Goal: Task Accomplishment & Management: Complete application form

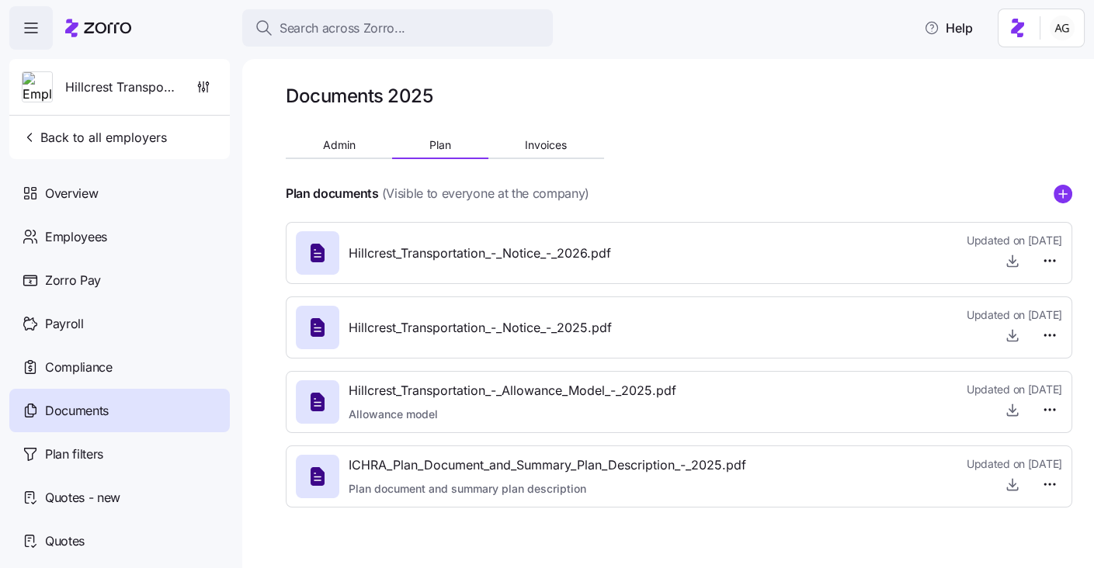
click at [307, 31] on span "Search across Zorro..." at bounding box center [343, 28] width 126 height 19
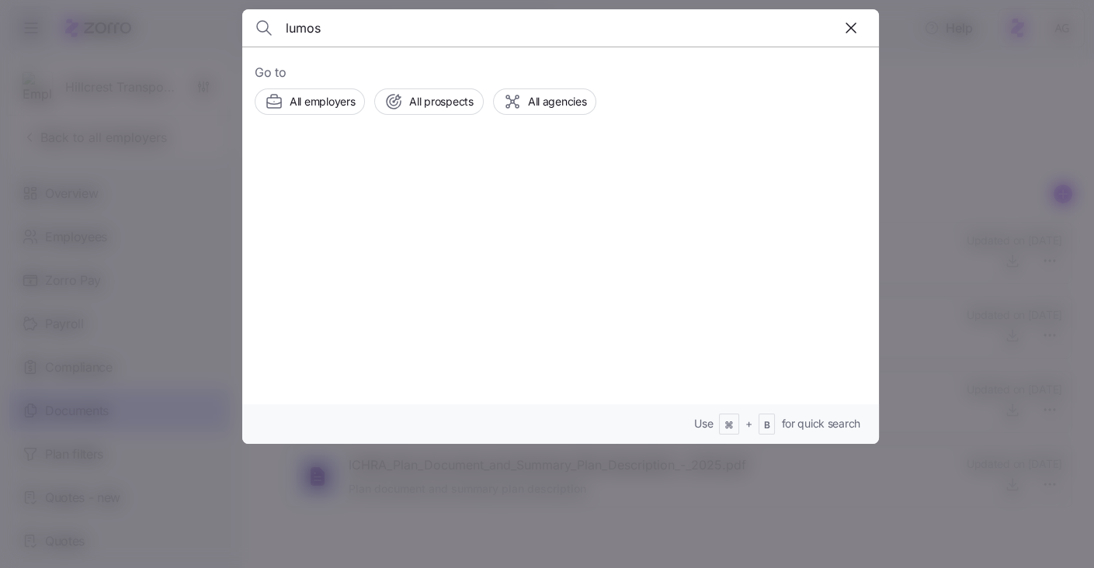
type input "lumos"
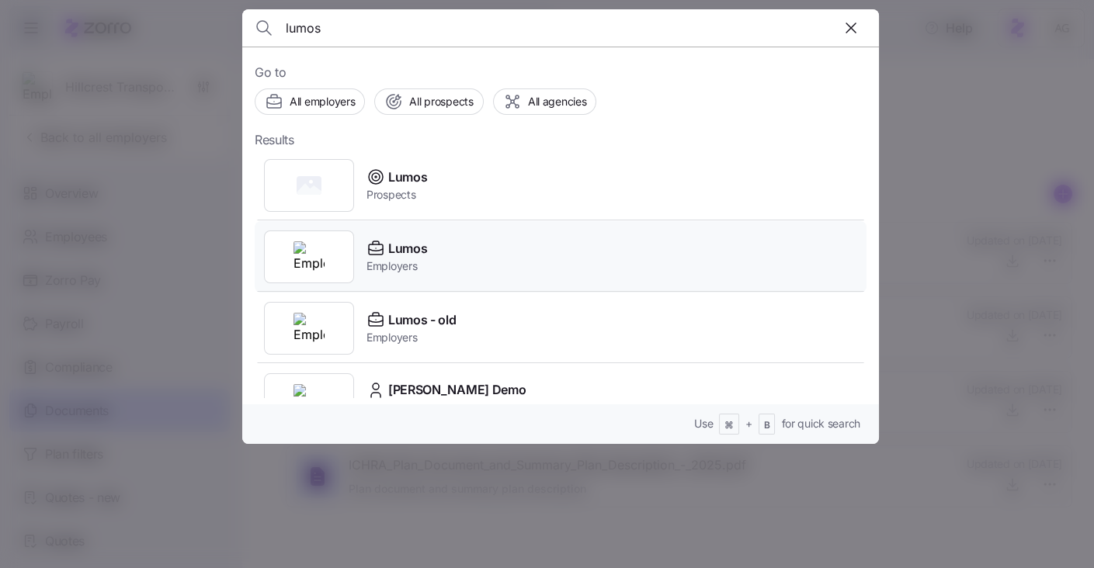
click at [416, 247] on span "Lumos" at bounding box center [407, 248] width 39 height 19
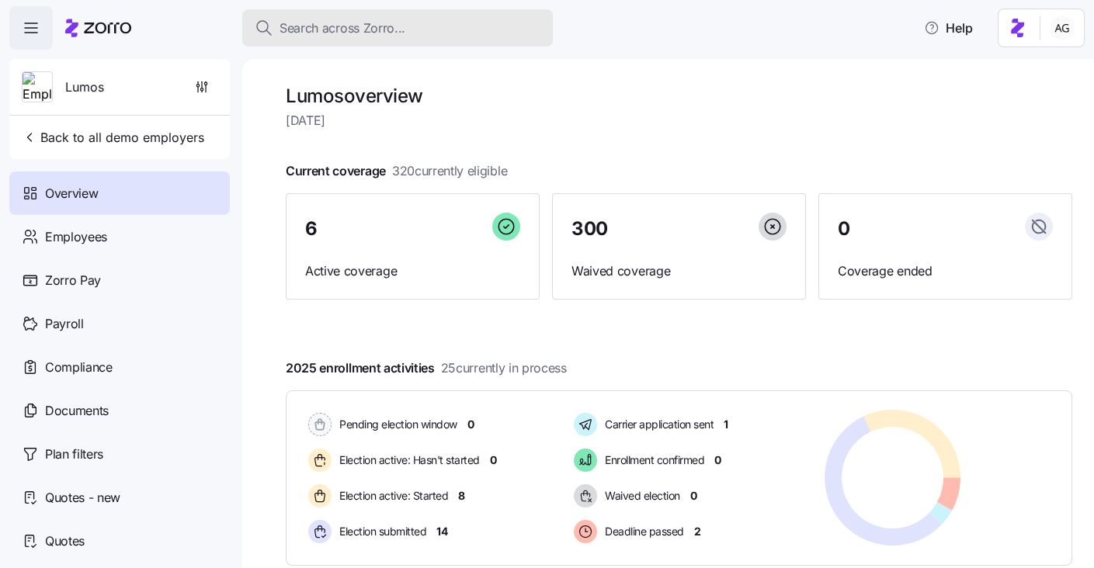
click at [356, 27] on span "Search across Zorro..." at bounding box center [343, 28] width 126 height 19
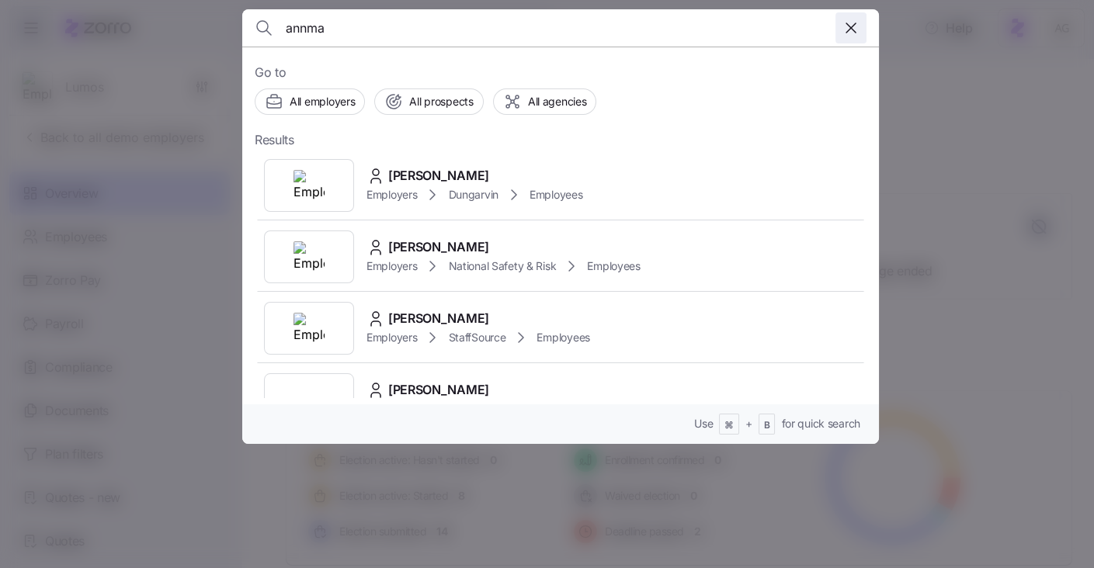
type input "annma"
click at [848, 30] on icon "button" at bounding box center [851, 28] width 19 height 19
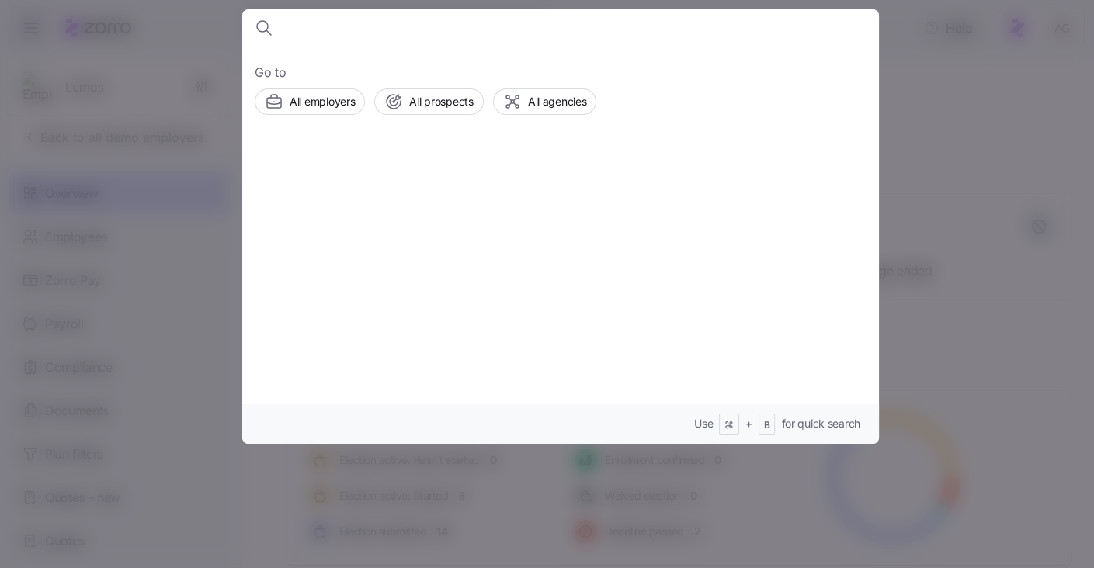
click at [1020, 239] on div at bounding box center [547, 284] width 1094 height 568
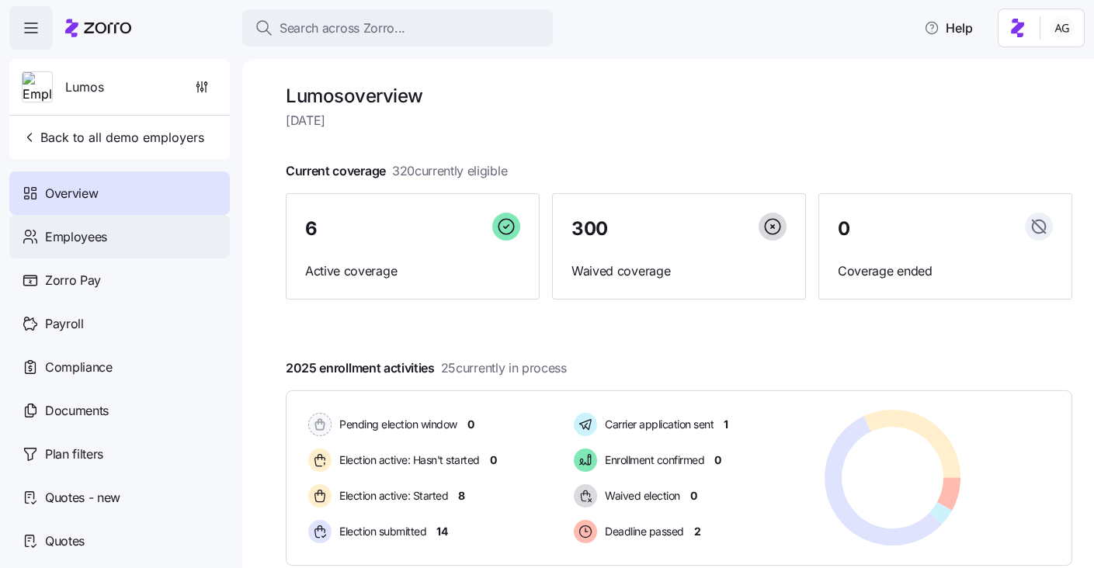
click at [141, 221] on div "Employees" at bounding box center [119, 236] width 221 height 43
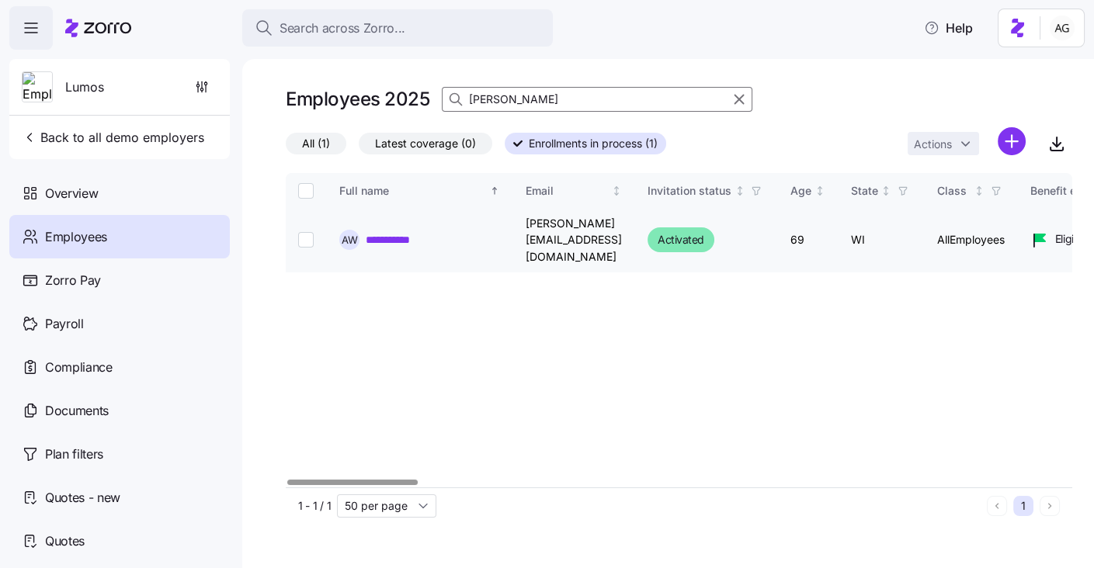
click at [403, 232] on link "**********" at bounding box center [398, 240] width 64 height 16
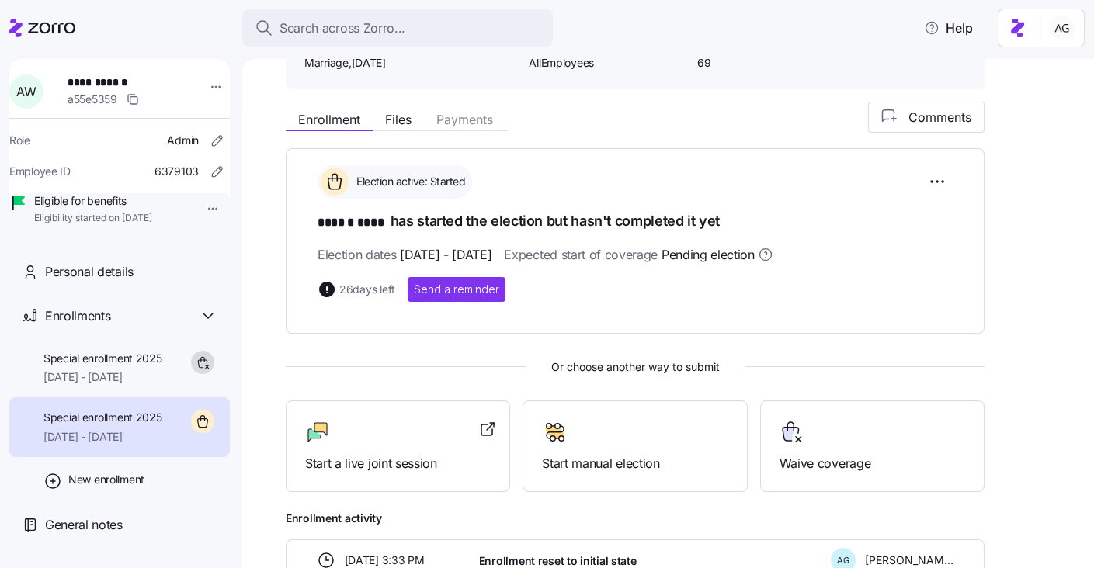
scroll to position [199, 0]
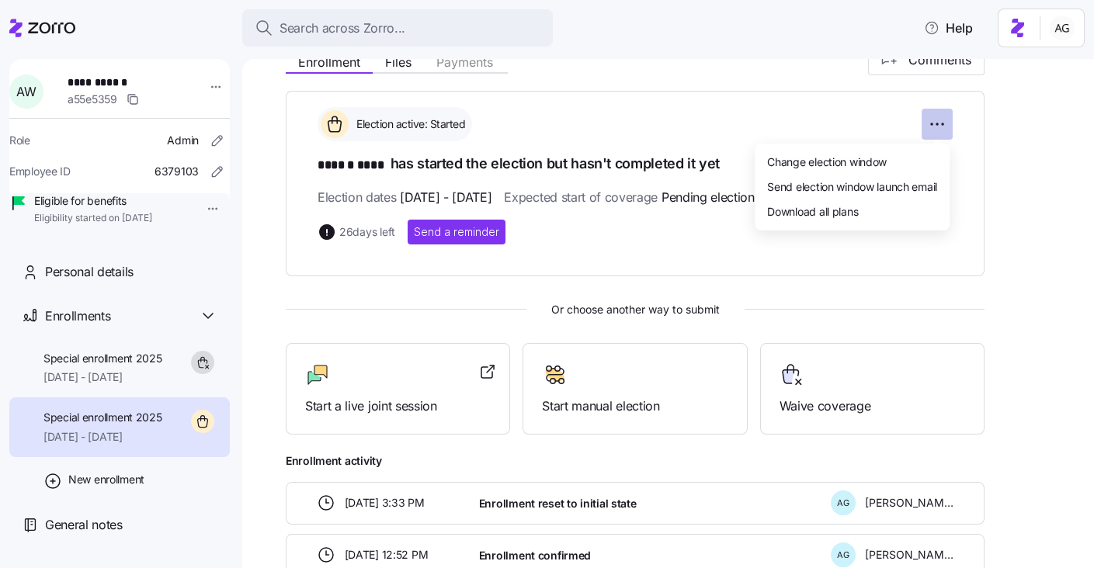
click at [927, 125] on html "**********" at bounding box center [547, 279] width 1094 height 559
click at [1003, 182] on html "**********" at bounding box center [547, 279] width 1094 height 559
click at [435, 387] on div "Start a live joint session" at bounding box center [398, 390] width 186 height 54
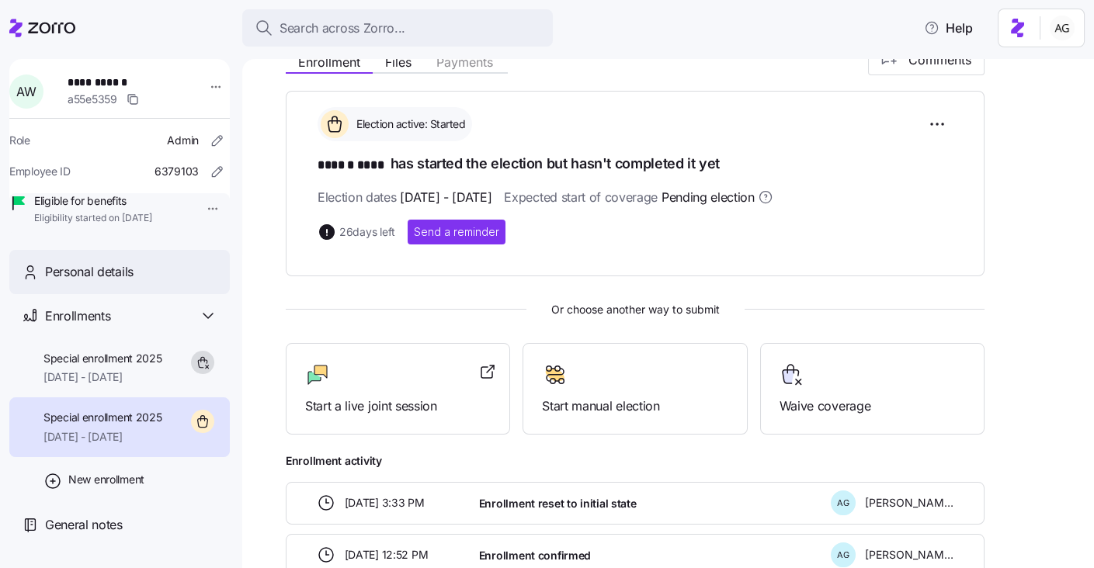
click at [134, 282] on div "Personal details" at bounding box center [131, 271] width 172 height 19
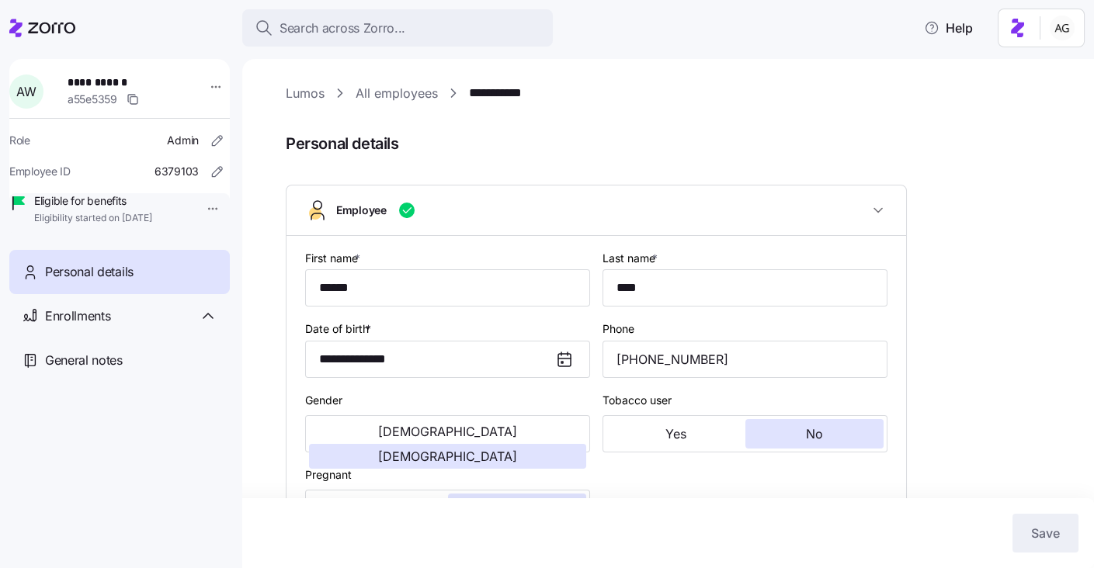
type input "AllEmployees"
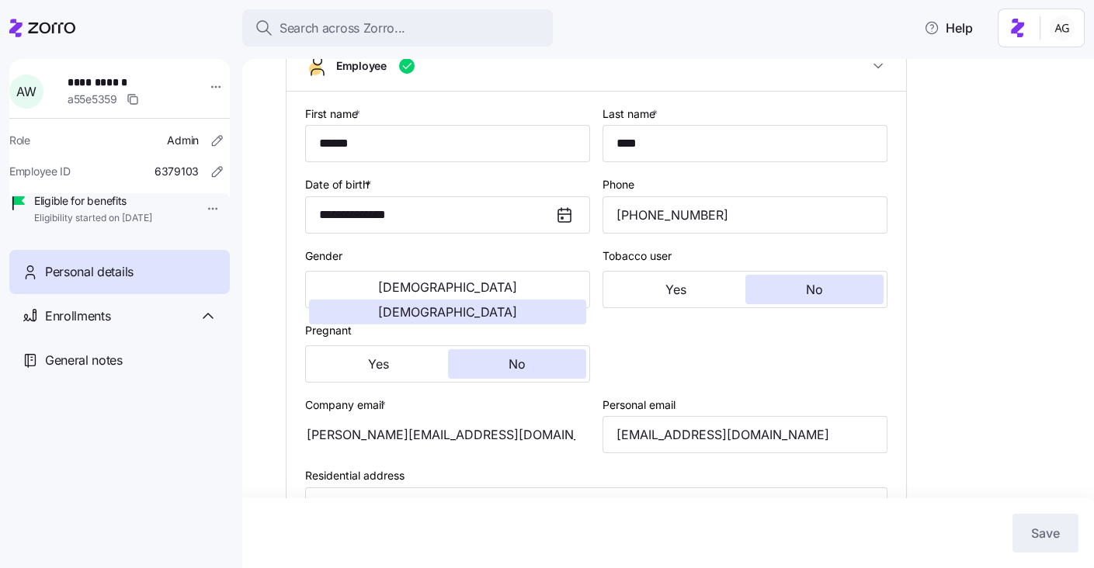
scroll to position [119, 0]
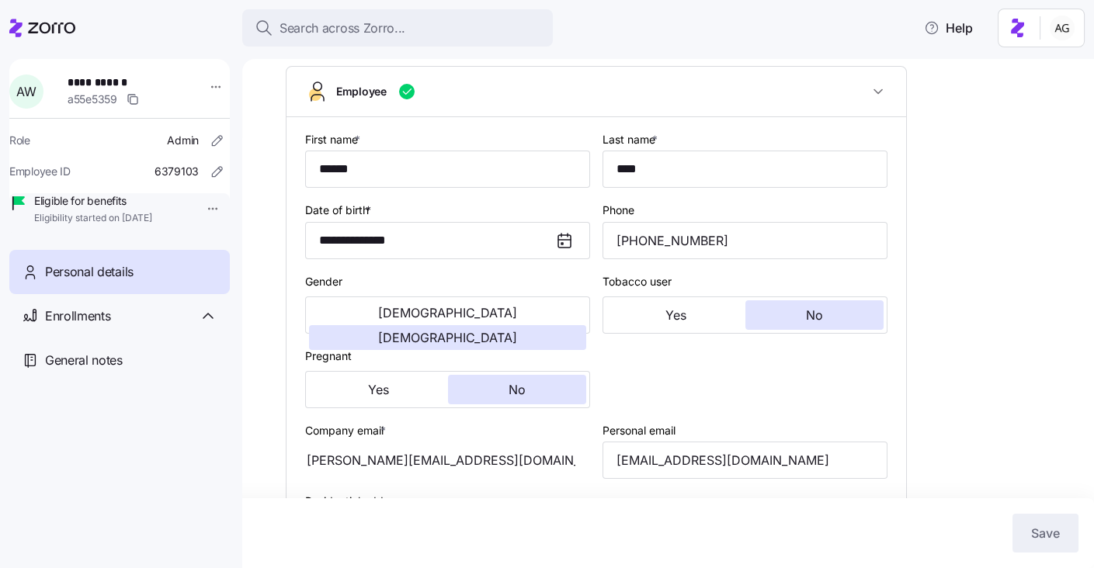
click at [559, 245] on icon at bounding box center [564, 241] width 12 height 12
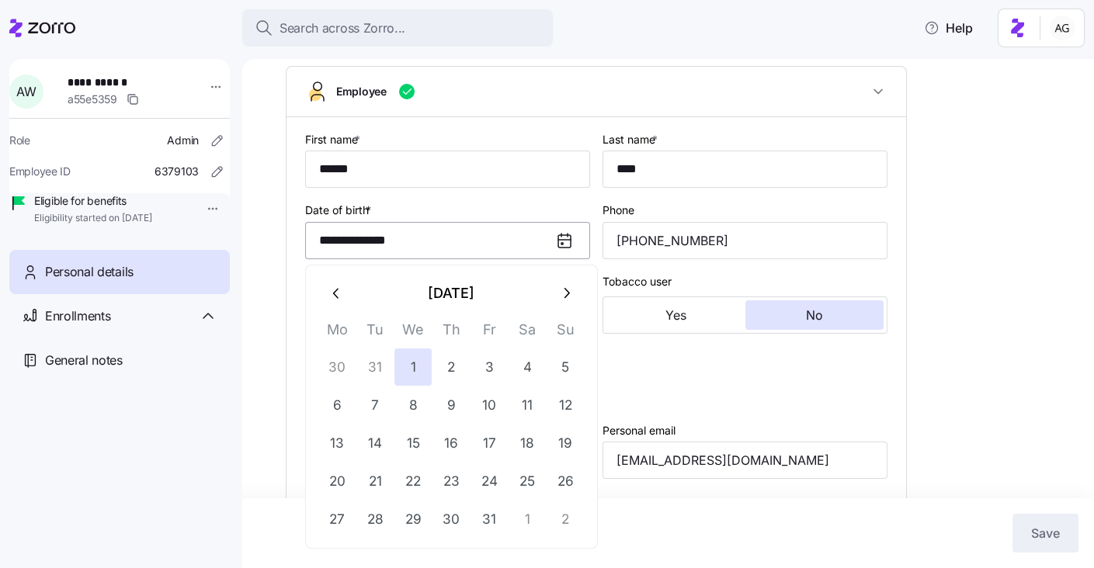
click at [484, 244] on input "**********" at bounding box center [447, 240] width 285 height 37
type input "**********"
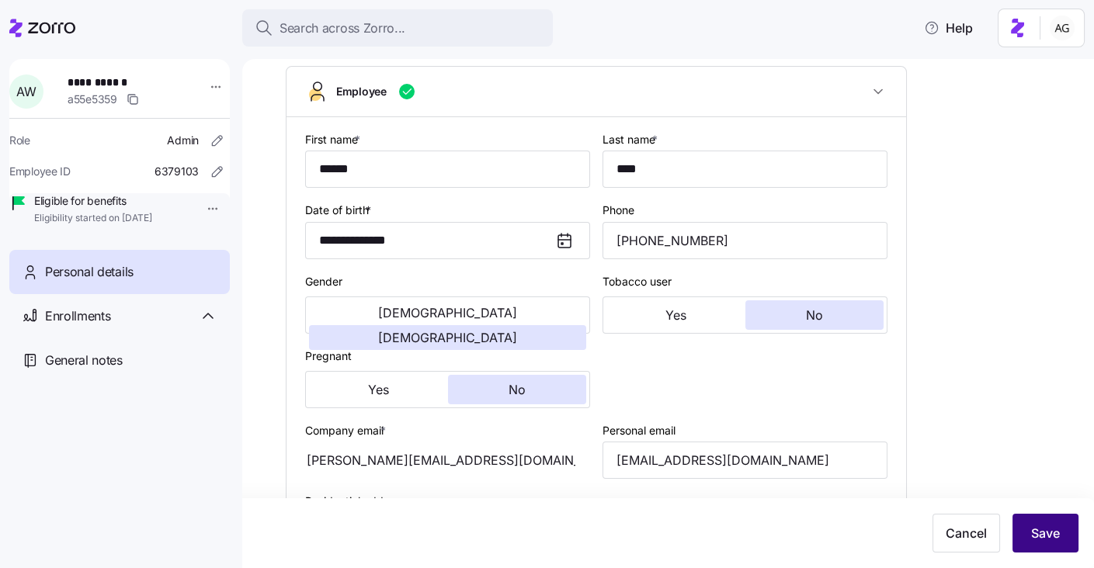
click at [1047, 539] on span "Save" at bounding box center [1045, 533] width 29 height 19
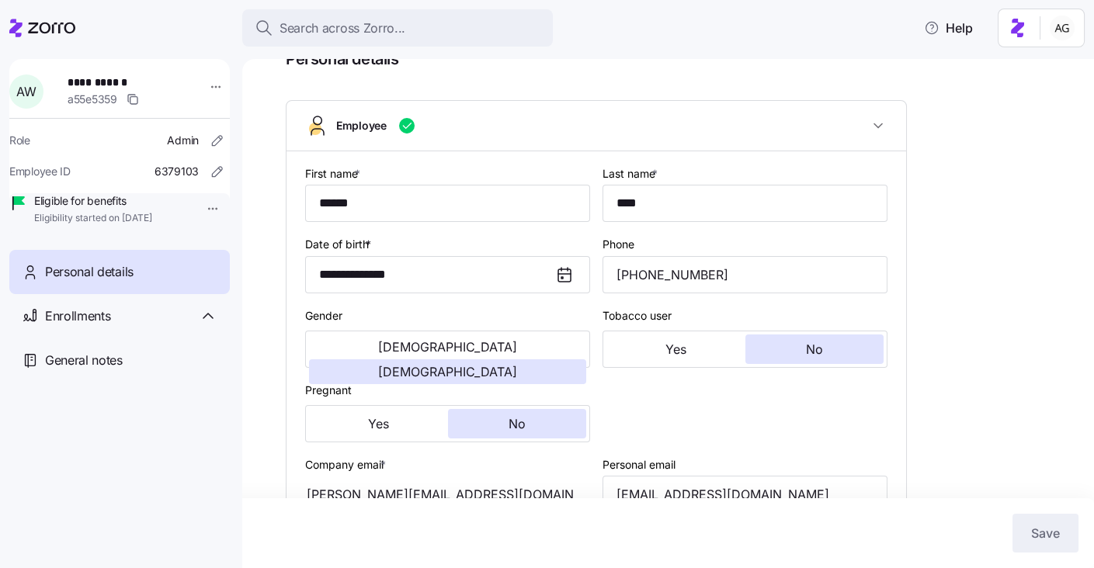
scroll to position [0, 0]
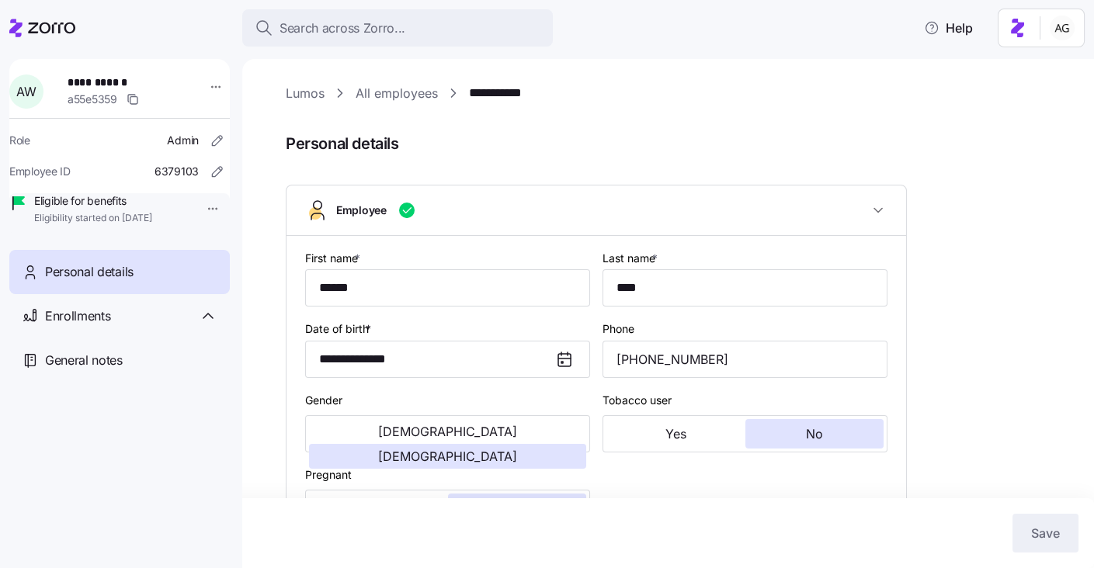
click at [422, 88] on link "All employees" at bounding box center [397, 93] width 82 height 19
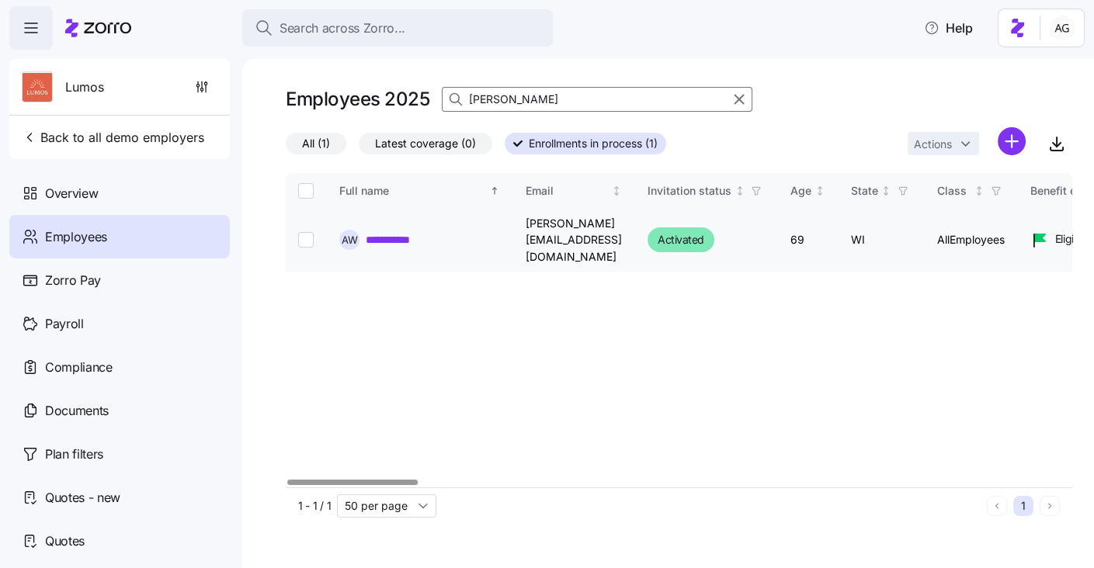
click at [377, 232] on link "**********" at bounding box center [398, 240] width 64 height 16
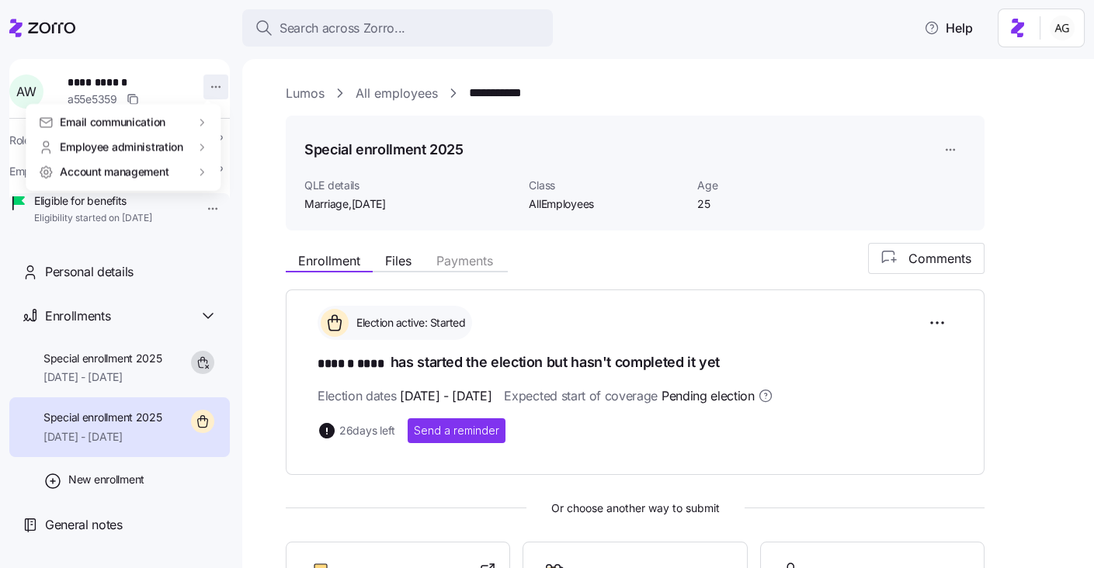
click at [207, 92] on html "**********" at bounding box center [547, 279] width 1094 height 559
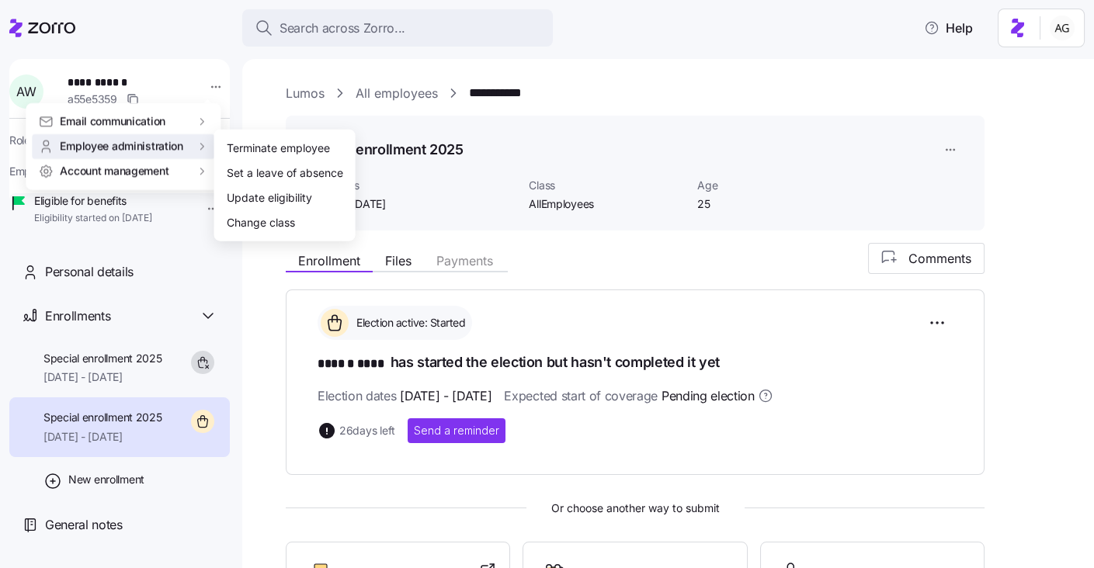
click at [446, 188] on html "**********" at bounding box center [547, 279] width 1094 height 559
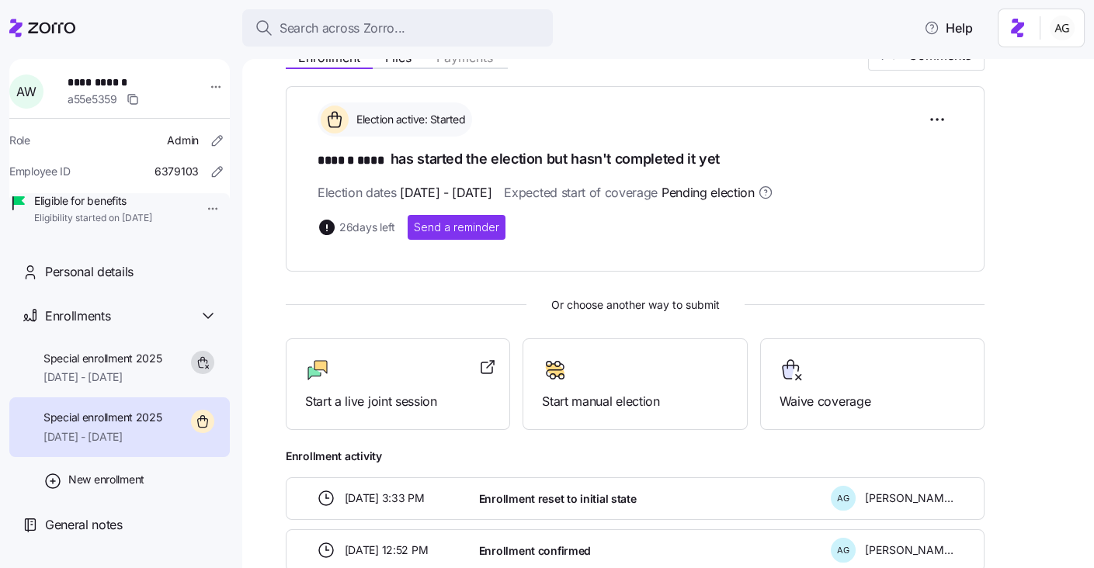
scroll to position [181, 0]
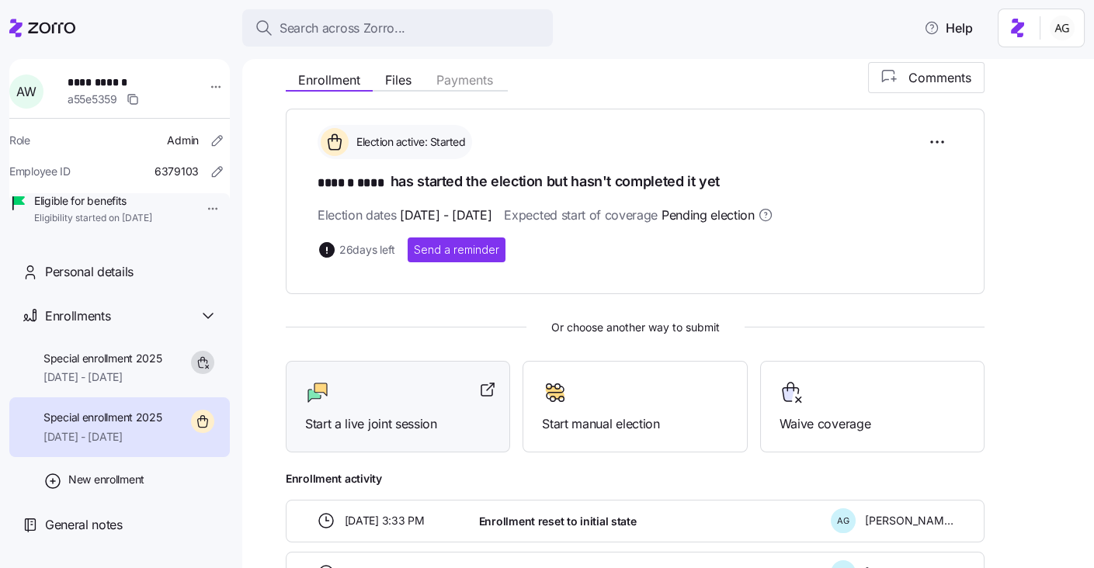
click at [371, 423] on span "Start a live joint session" at bounding box center [398, 424] width 186 height 19
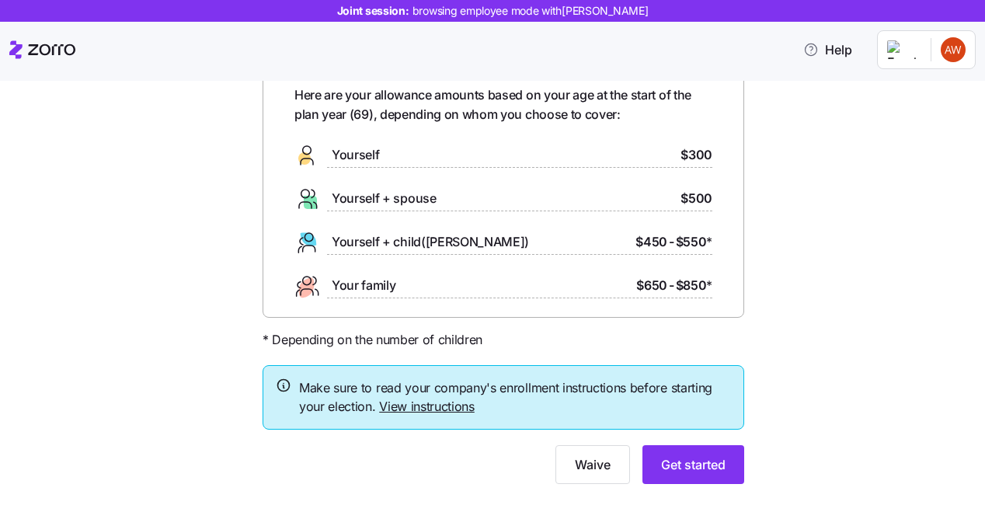
scroll to position [84, 0]
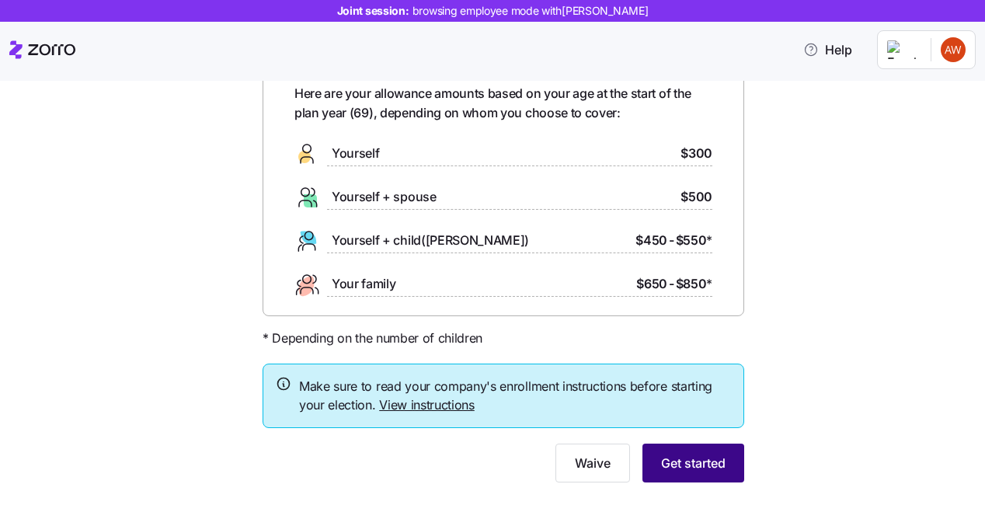
click at [715, 457] on span "Get started" at bounding box center [693, 462] width 64 height 19
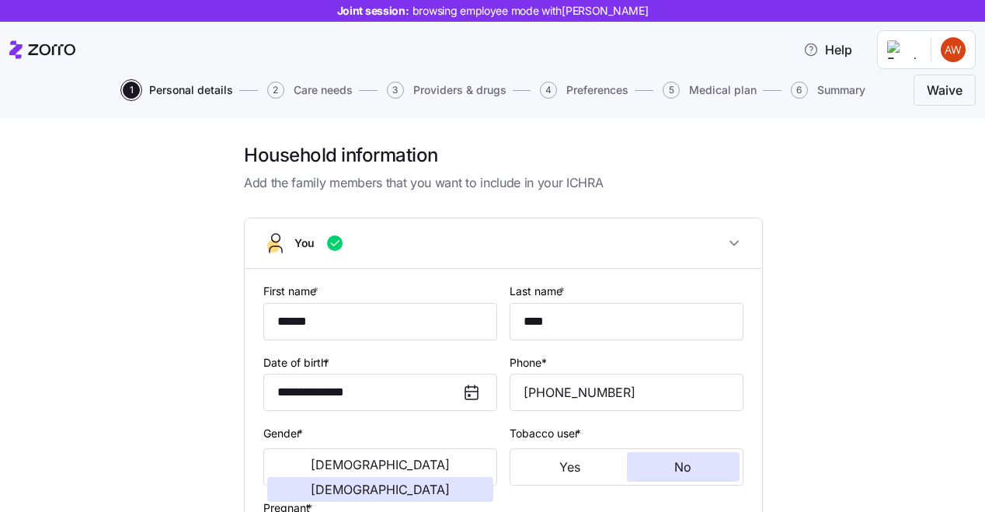
click at [331, 85] on span "Care needs" at bounding box center [322, 90] width 59 height 11
click at [328, 96] on span "Care needs" at bounding box center [322, 90] width 59 height 11
click at [297, 87] on span "Care needs" at bounding box center [322, 90] width 59 height 11
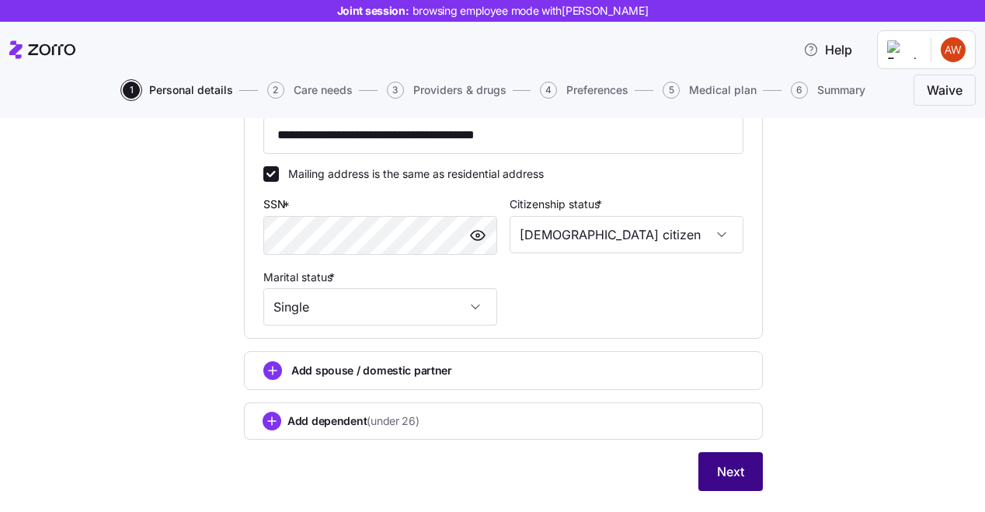
scroll to position [557, 0]
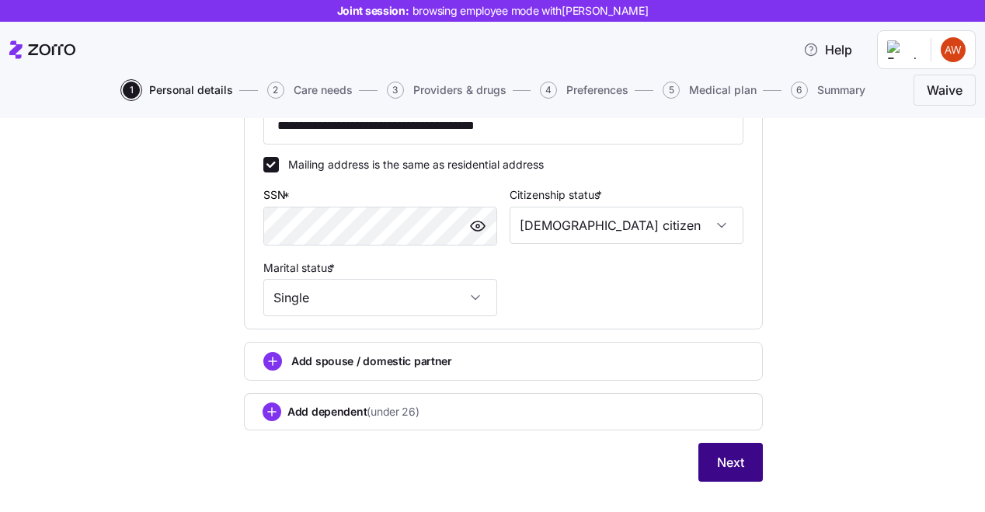
click at [724, 469] on span "Next" at bounding box center [730, 462] width 27 height 19
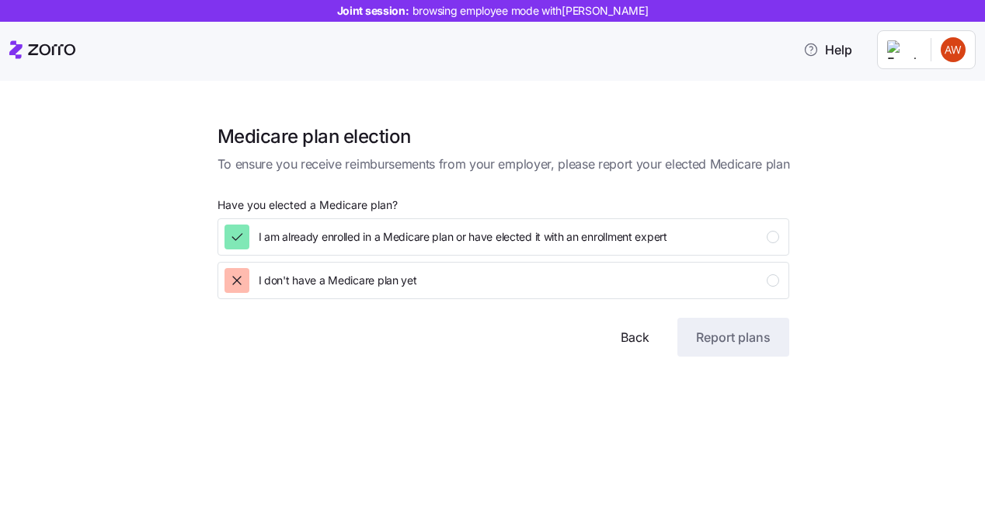
click at [633, 334] on span "Back" at bounding box center [634, 337] width 29 height 19
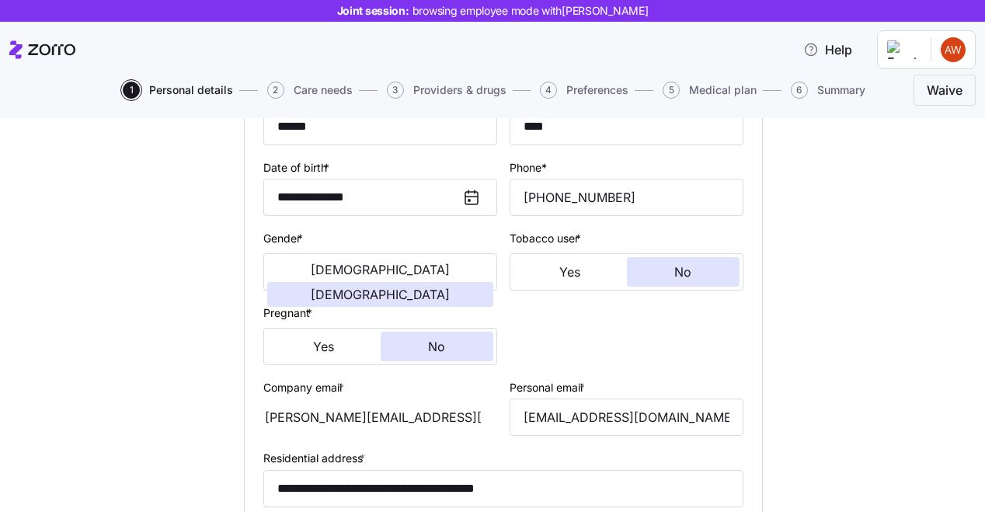
scroll to position [201, 0]
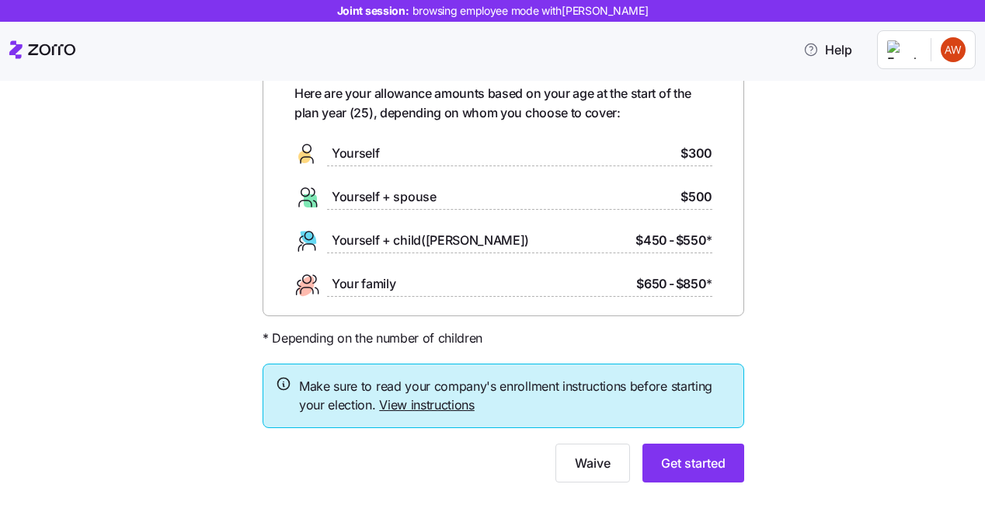
scroll to position [110, 0]
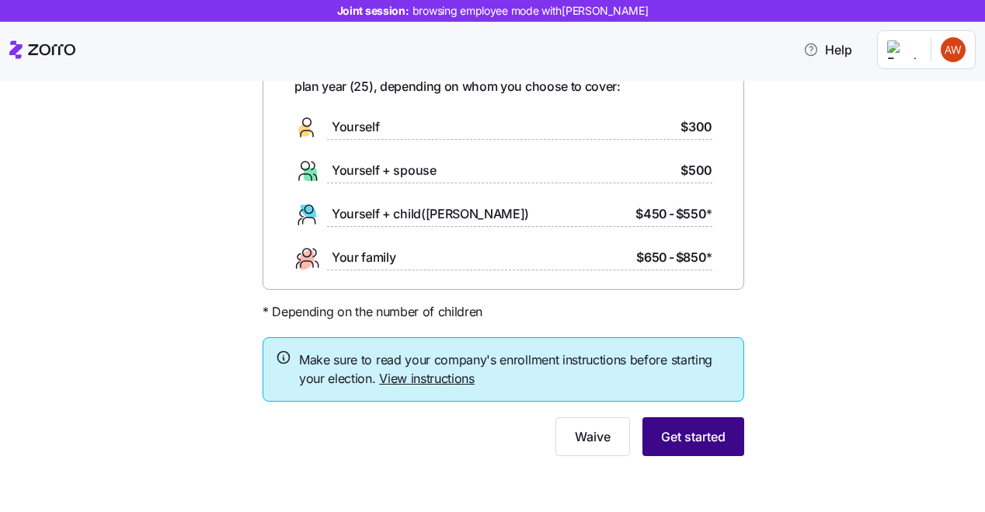
click at [728, 448] on button "Get started" at bounding box center [693, 436] width 102 height 39
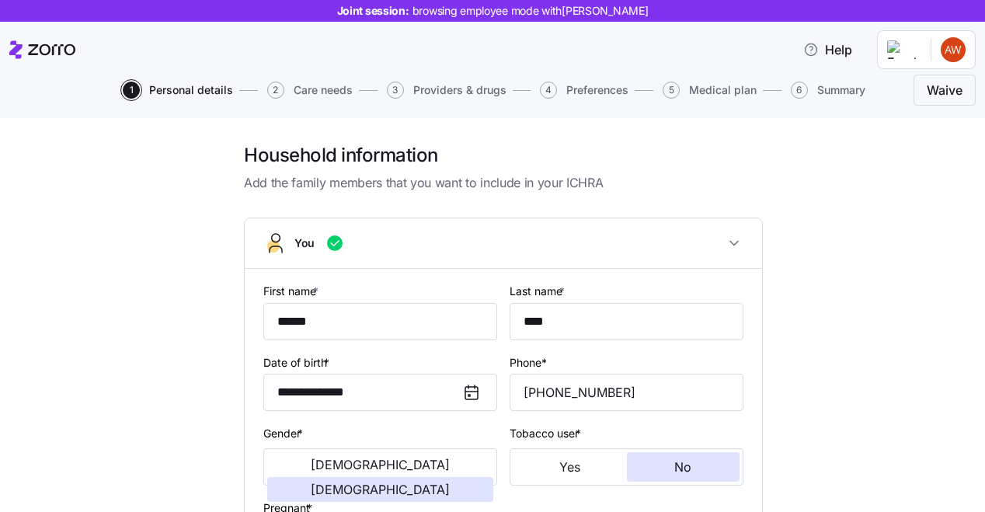
scroll to position [586, 0]
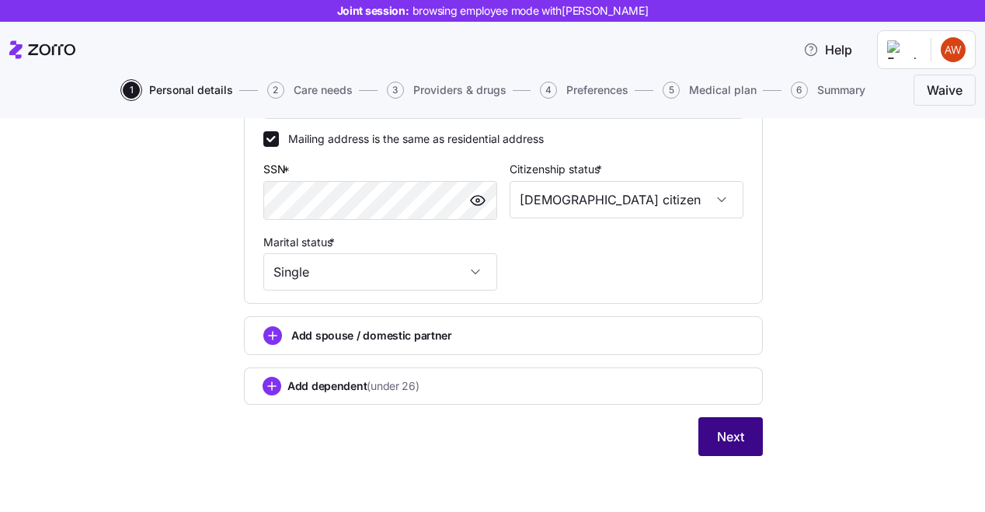
click at [731, 435] on span "Next" at bounding box center [730, 436] width 27 height 19
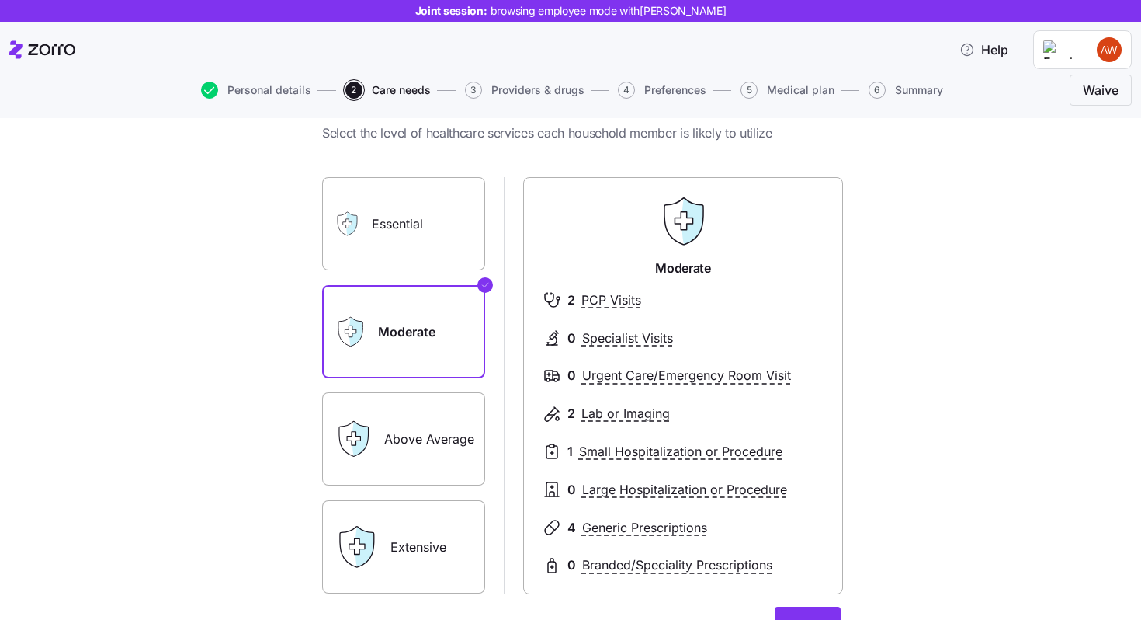
scroll to position [216, 0]
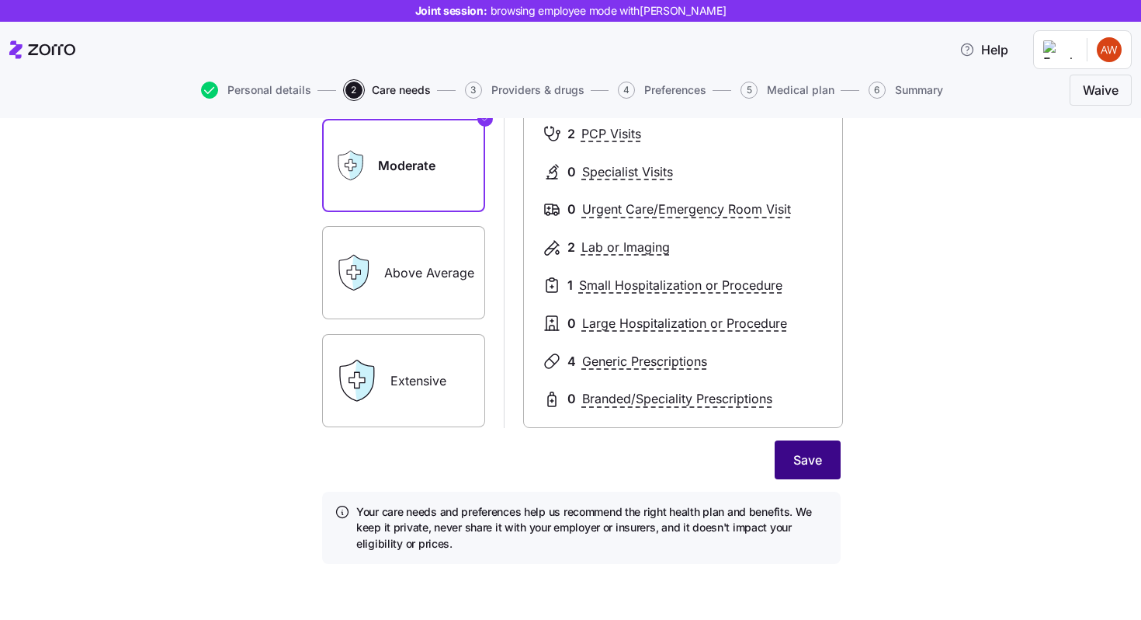
click at [796, 455] on span "Save" at bounding box center [808, 459] width 29 height 19
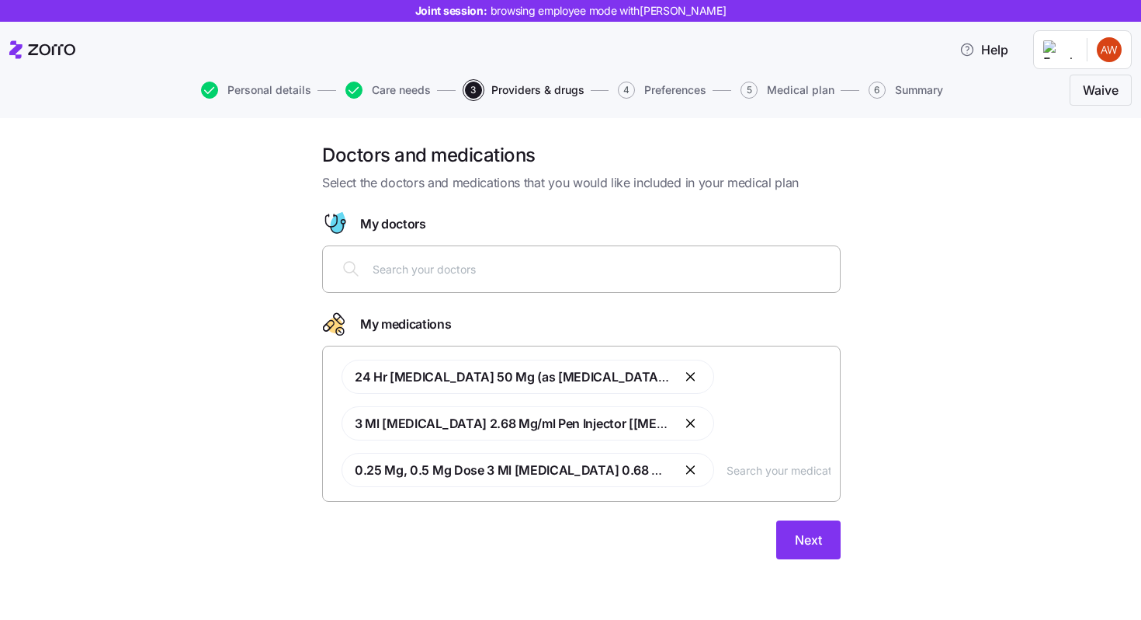
click at [681, 89] on span "Preferences" at bounding box center [675, 90] width 62 height 11
click at [669, 90] on span "Preferences" at bounding box center [675, 90] width 62 height 11
click at [814, 511] on button "Next" at bounding box center [808, 539] width 64 height 39
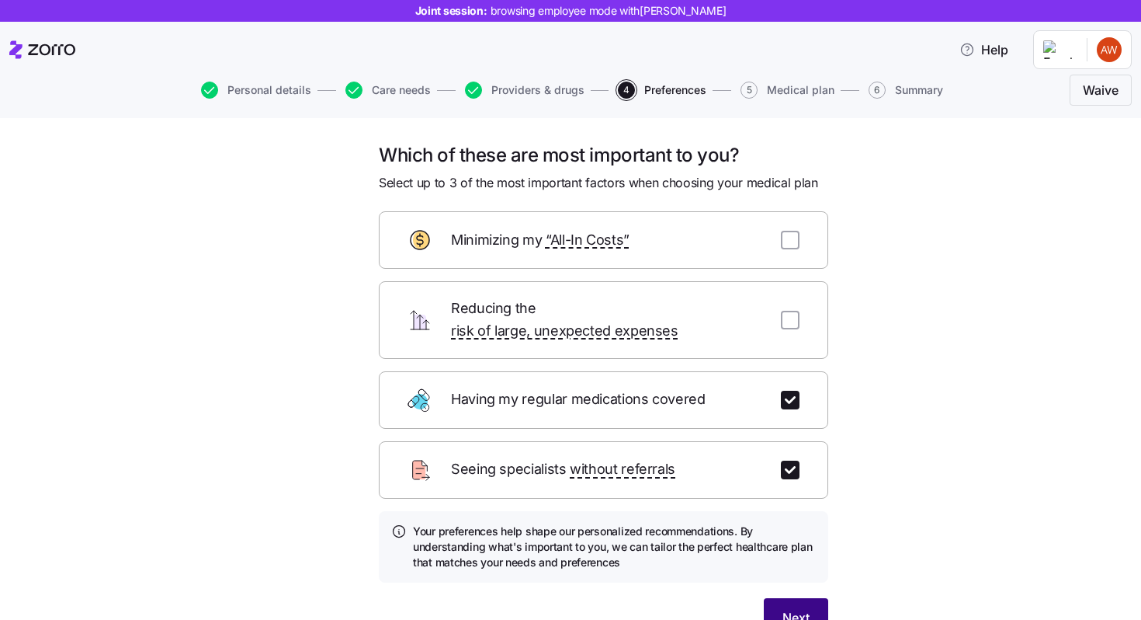
click at [800, 511] on button "Next" at bounding box center [796, 617] width 64 height 39
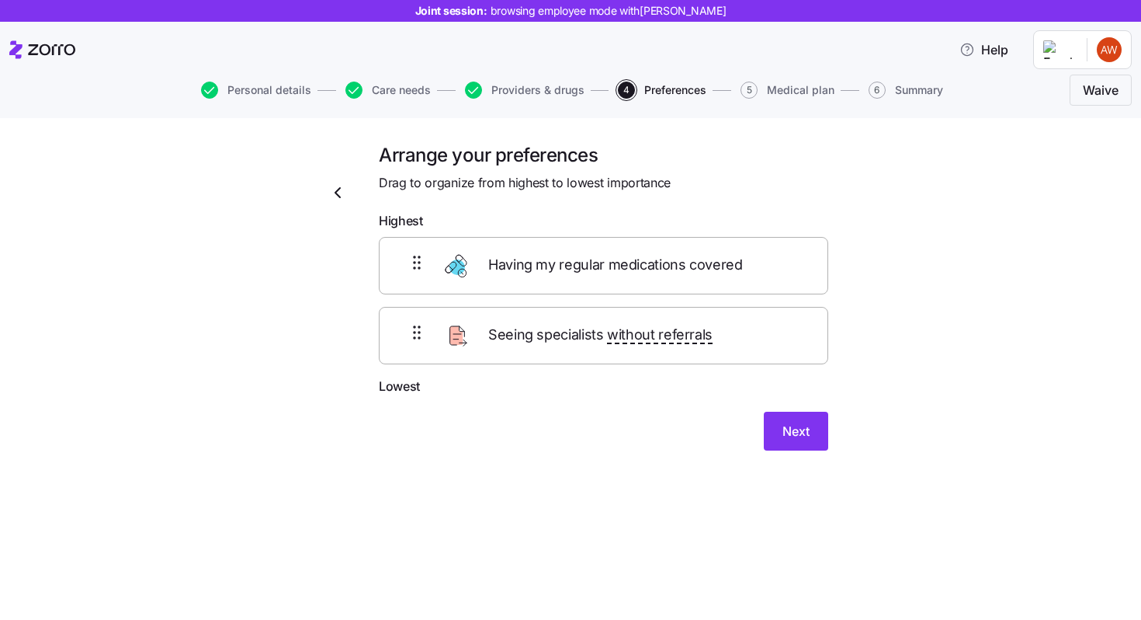
click at [337, 183] on icon "button" at bounding box center [337, 192] width 19 height 19
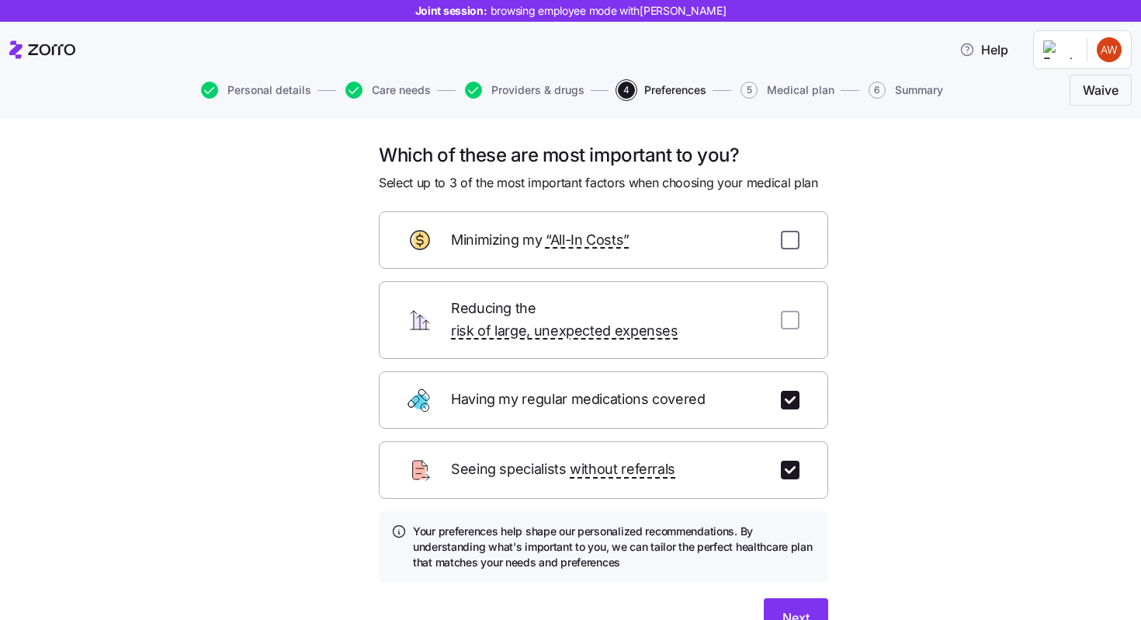
click at [797, 246] on input "checkbox" at bounding box center [790, 240] width 19 height 19
checkbox input "true"
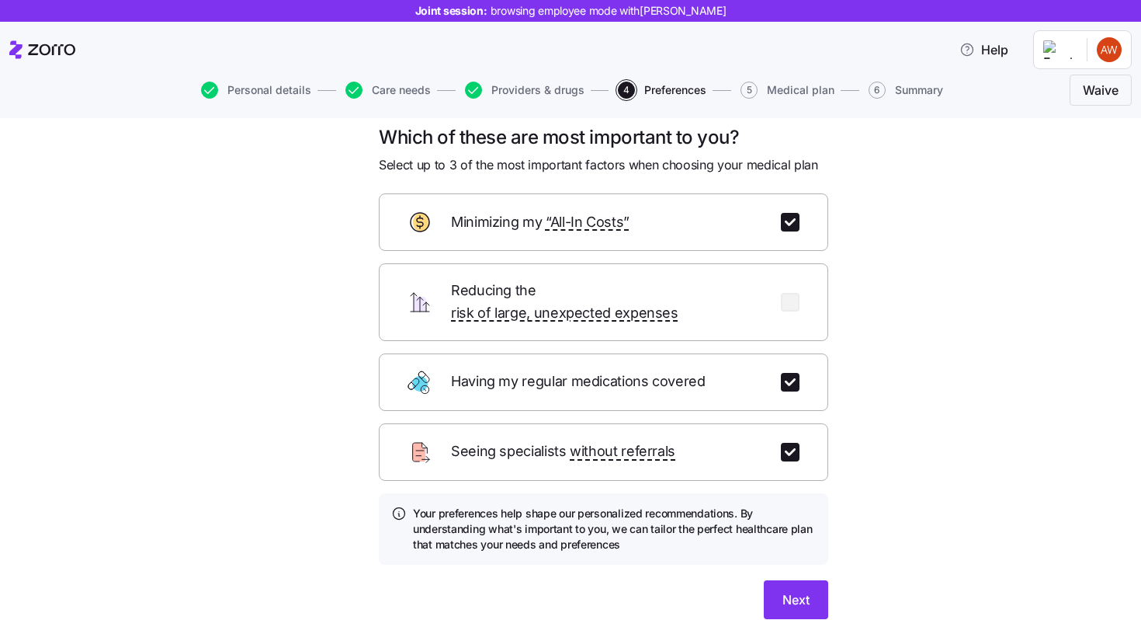
scroll to position [25, 0]
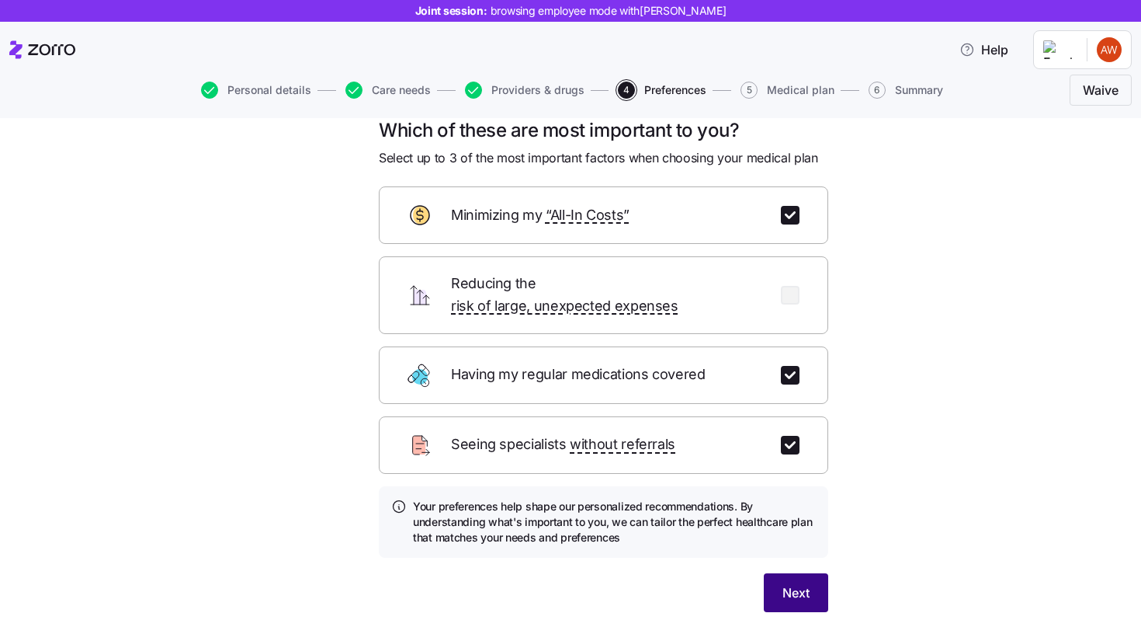
click at [799, 511] on span "Next" at bounding box center [796, 592] width 27 height 19
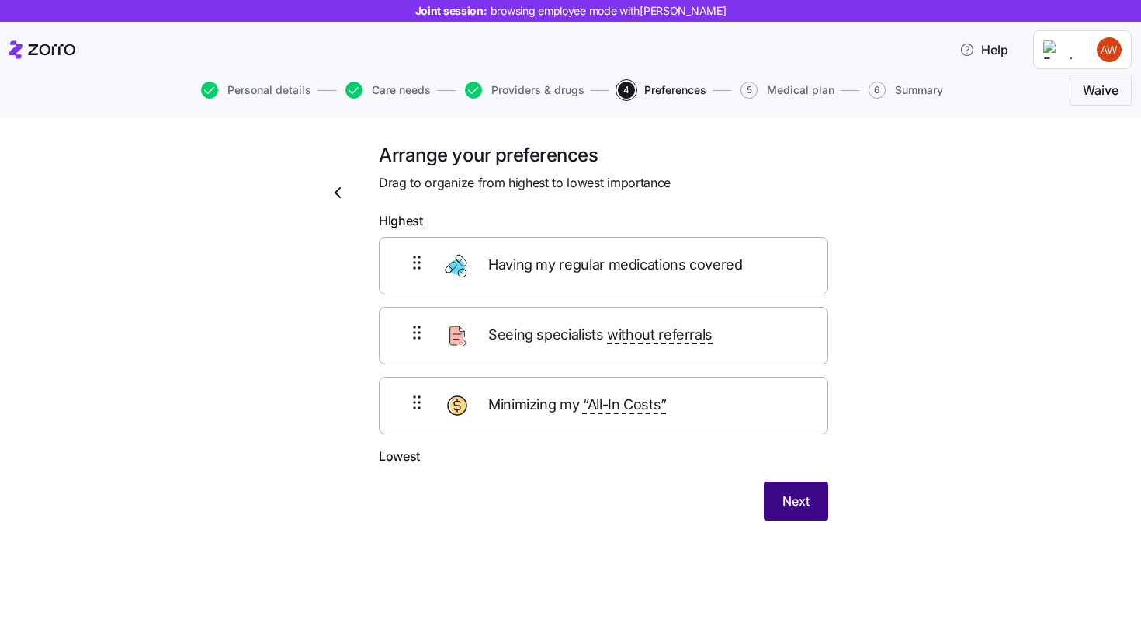
click at [810, 511] on button "Next" at bounding box center [796, 500] width 64 height 39
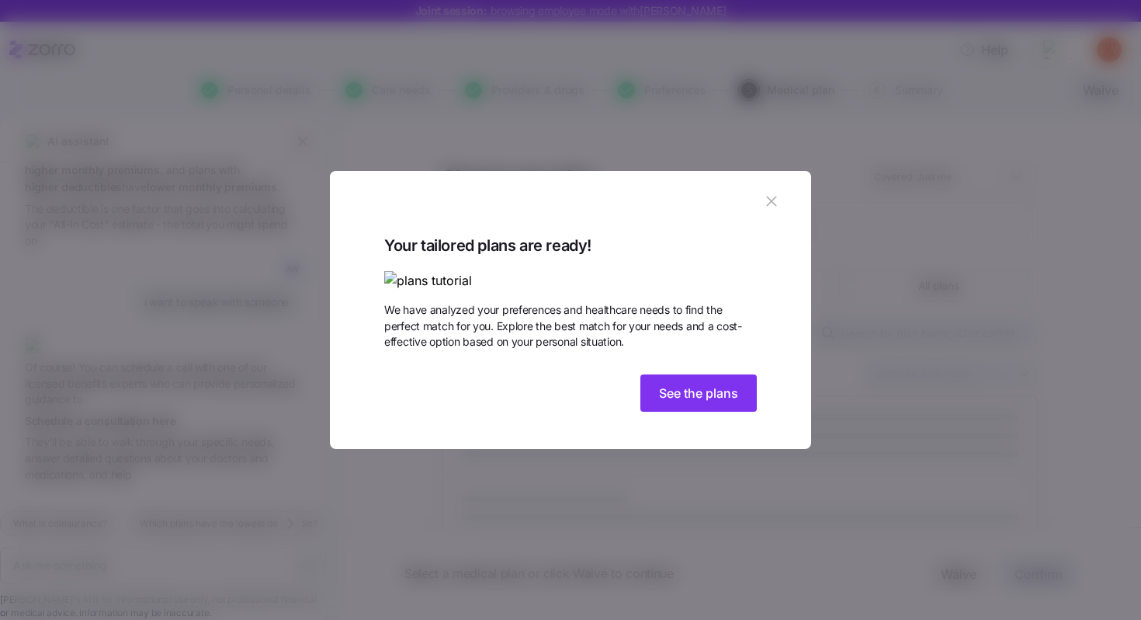
scroll to position [961, 0]
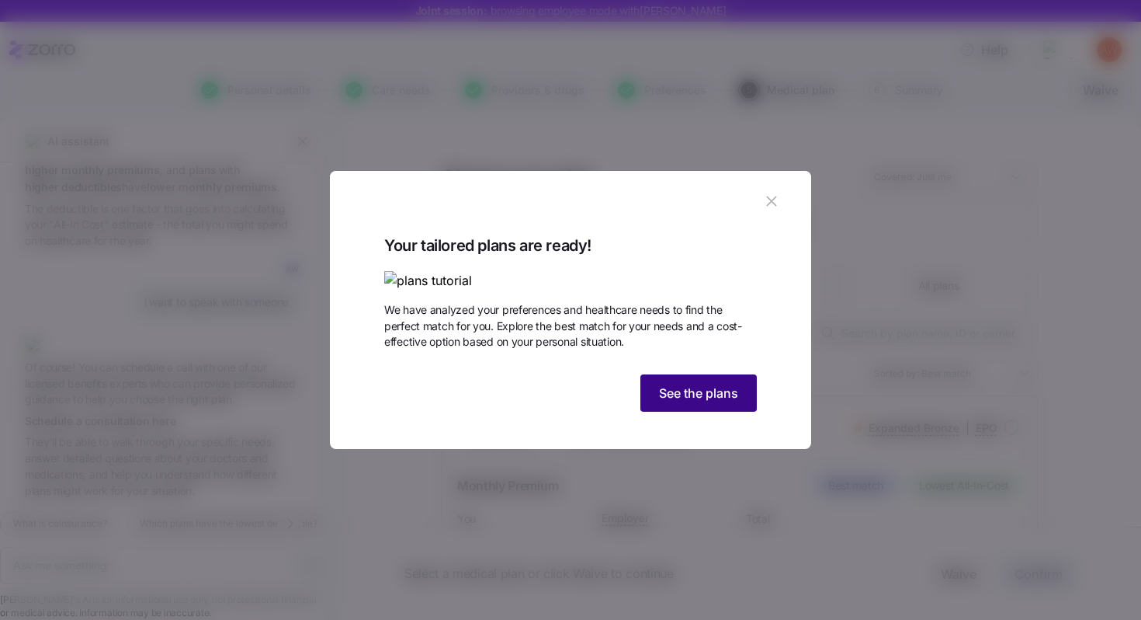
click at [725, 402] on span "See the plans" at bounding box center [698, 393] width 79 height 19
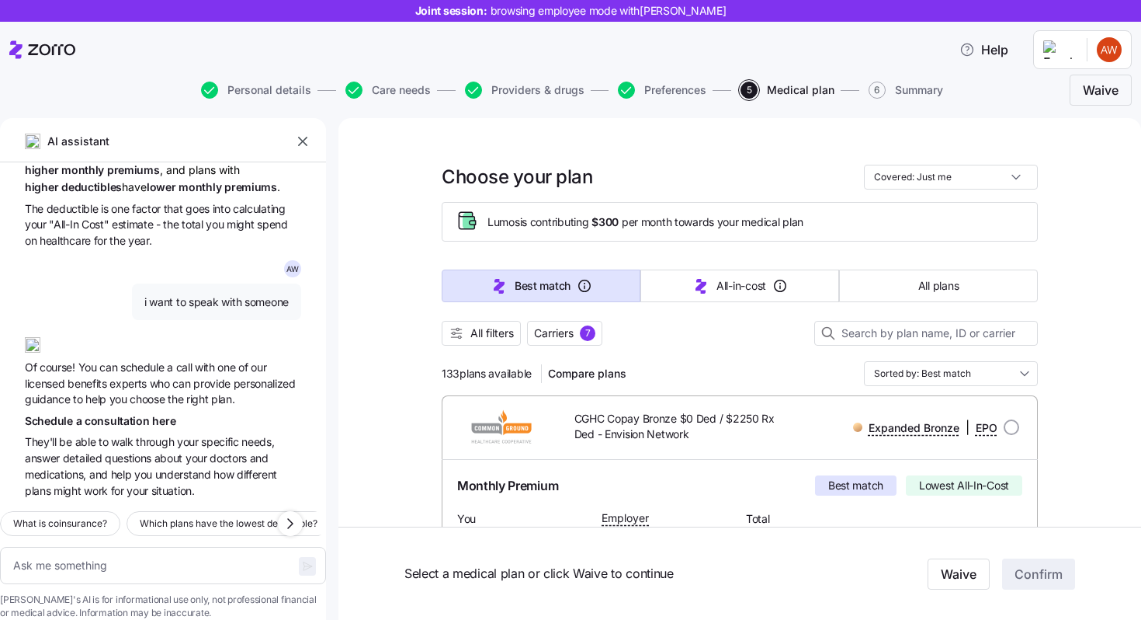
click at [305, 139] on icon "button" at bounding box center [303, 142] width 16 height 16
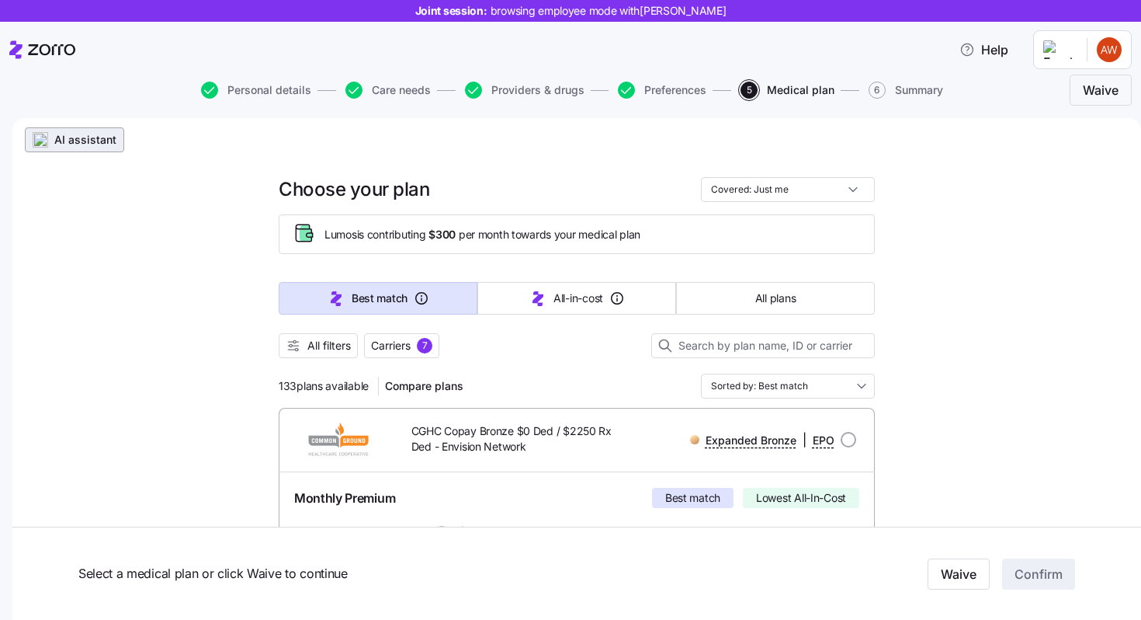
click at [98, 131] on button "AI assistant" at bounding box center [74, 139] width 99 height 25
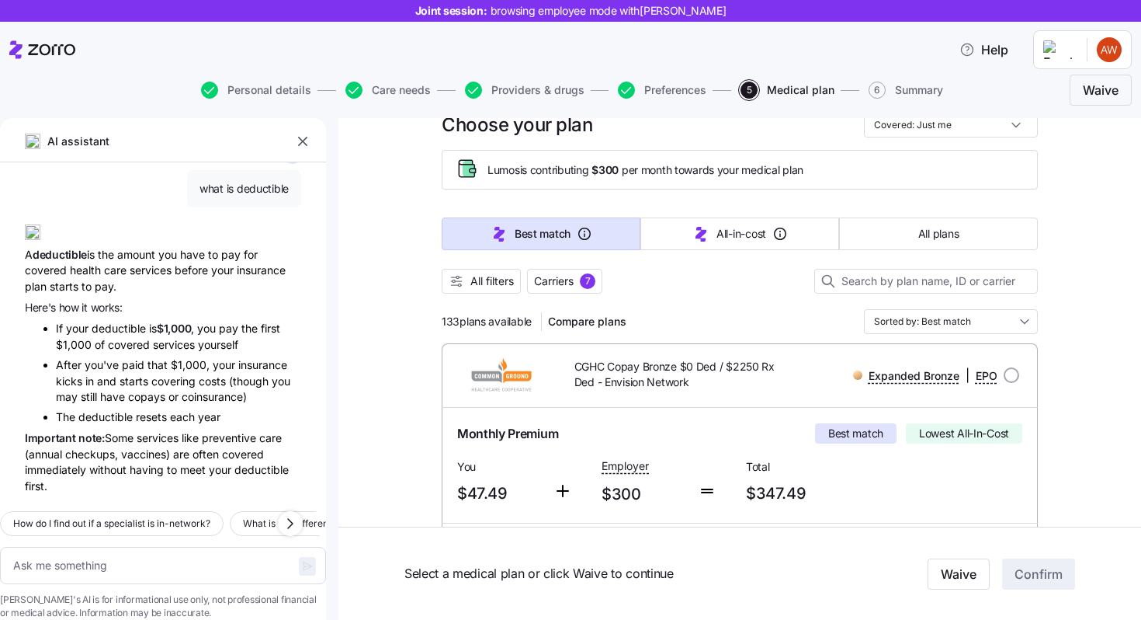
scroll to position [71, 0]
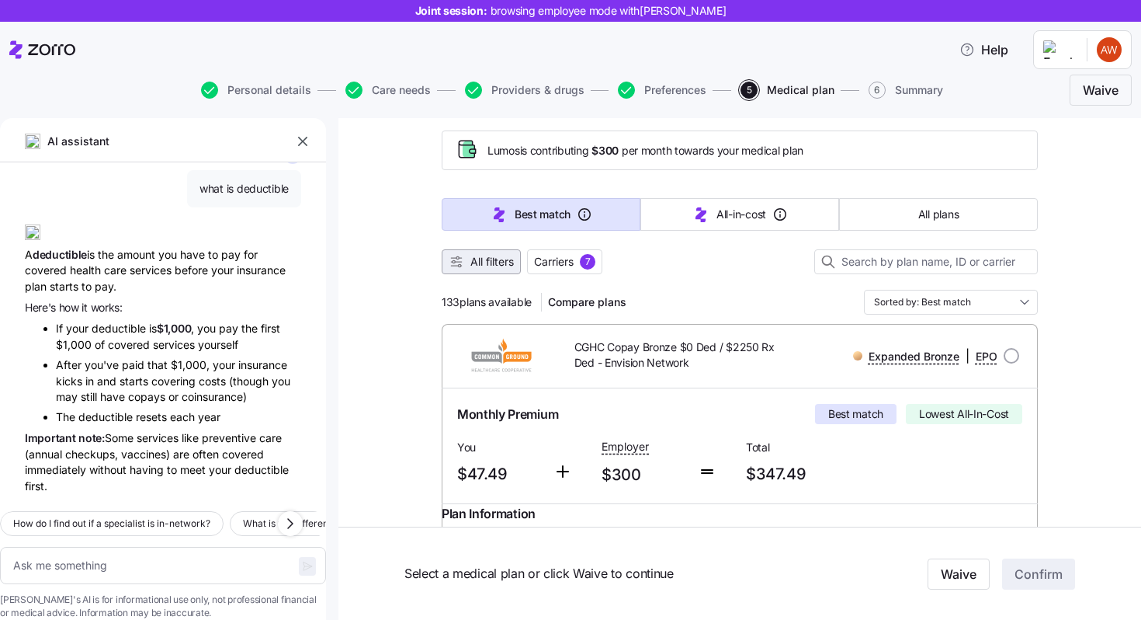
click at [458, 260] on icon "button" at bounding box center [457, 262] width 16 height 16
type textarea "x"
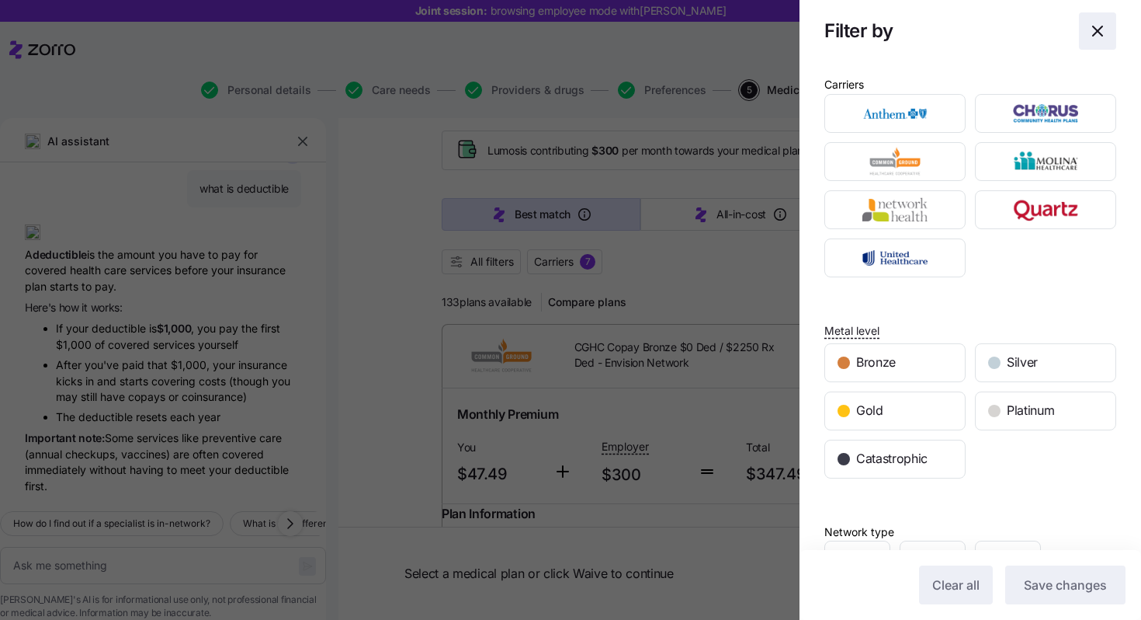
click at [984, 34] on span "button" at bounding box center [1098, 31] width 36 height 36
type textarea "x"
